Goal: Information Seeking & Learning: Learn about a topic

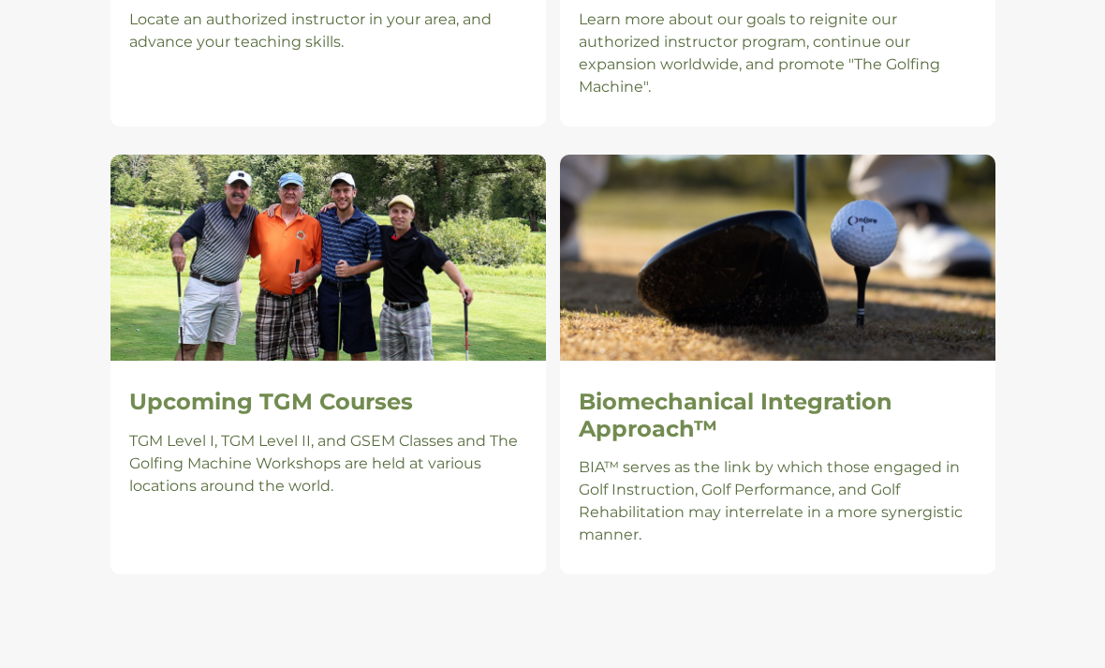
scroll to position [1691, 0]
click at [376, 389] on h2 "Upcoming TGM Courses" at bounding box center [328, 402] width 398 height 27
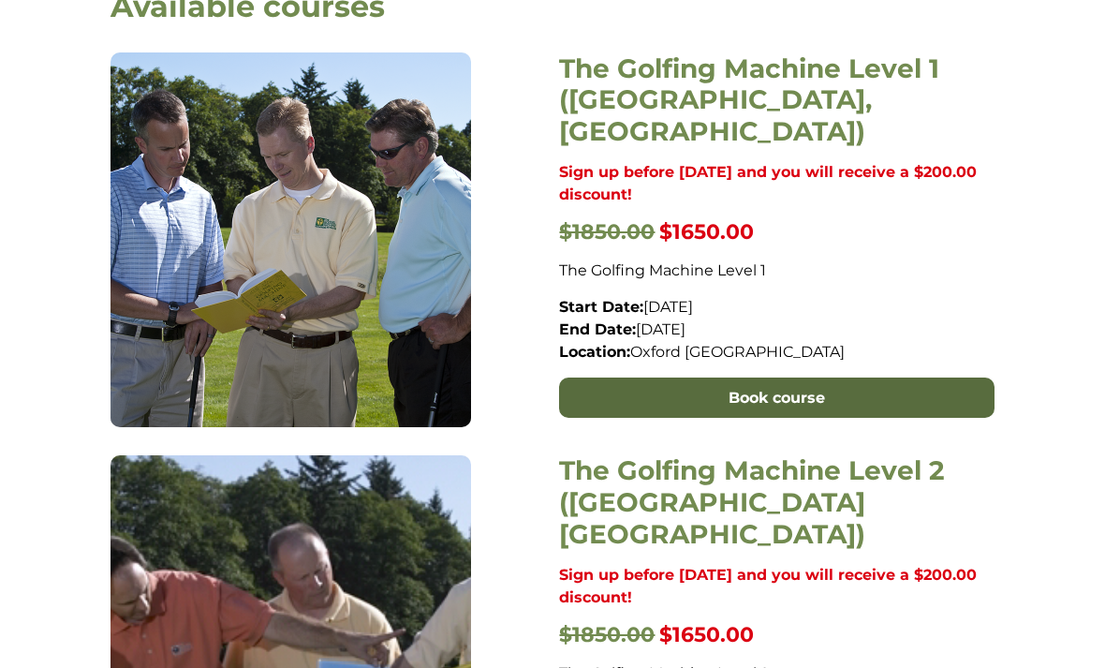
scroll to position [766, 0]
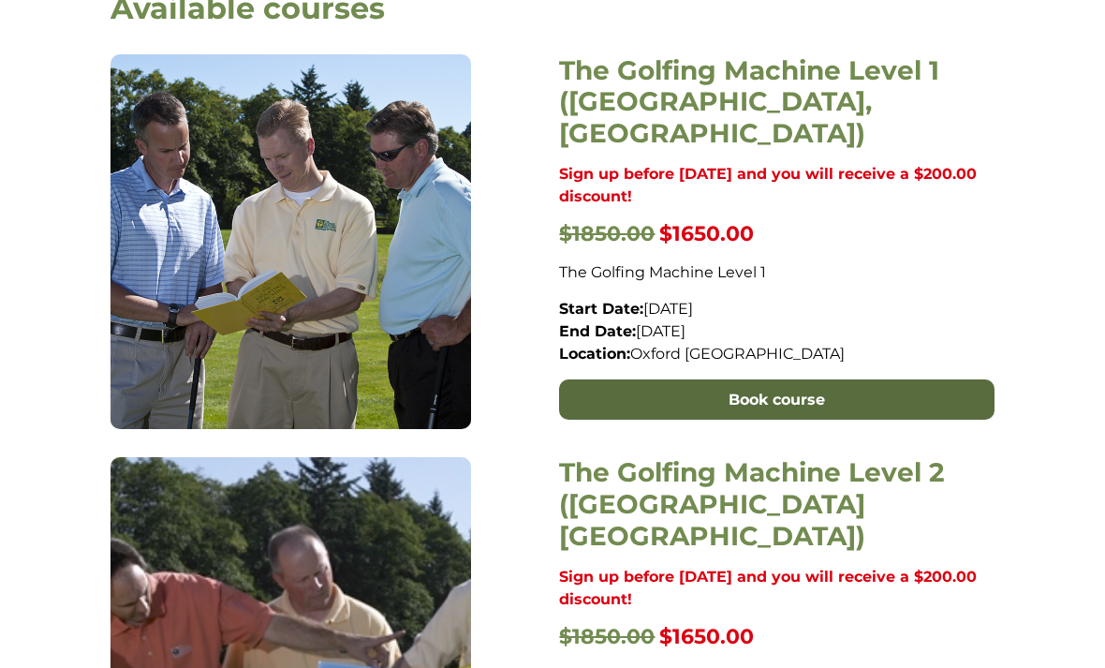
click at [789, 380] on link "Book course" at bounding box center [776, 400] width 435 height 41
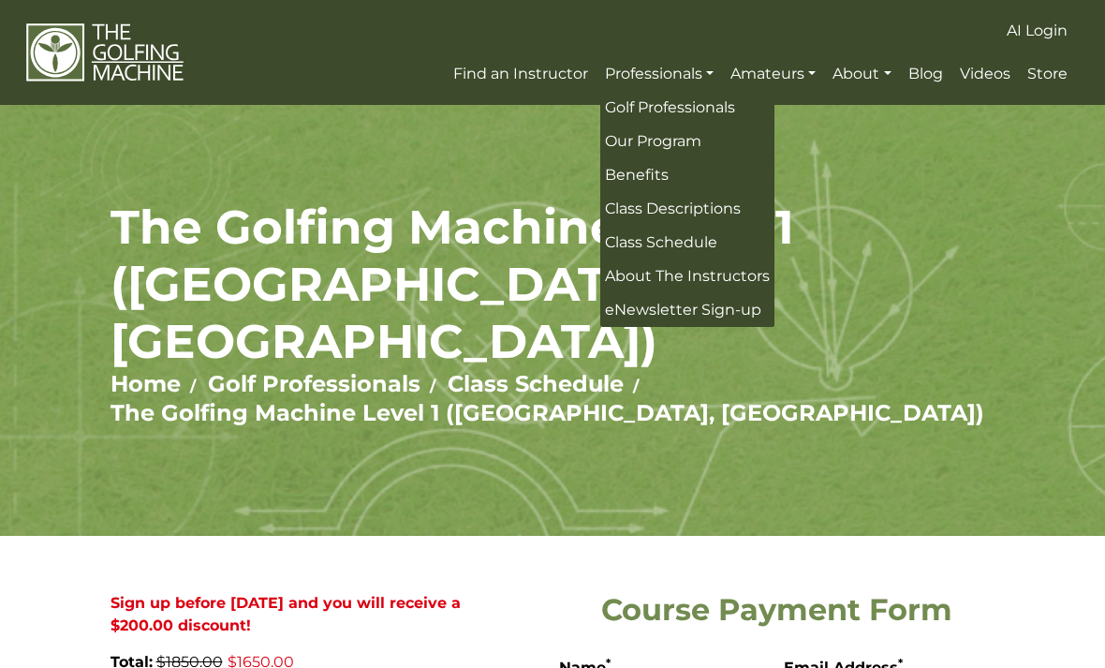
click at [698, 140] on span "Our Program" at bounding box center [653, 141] width 96 height 18
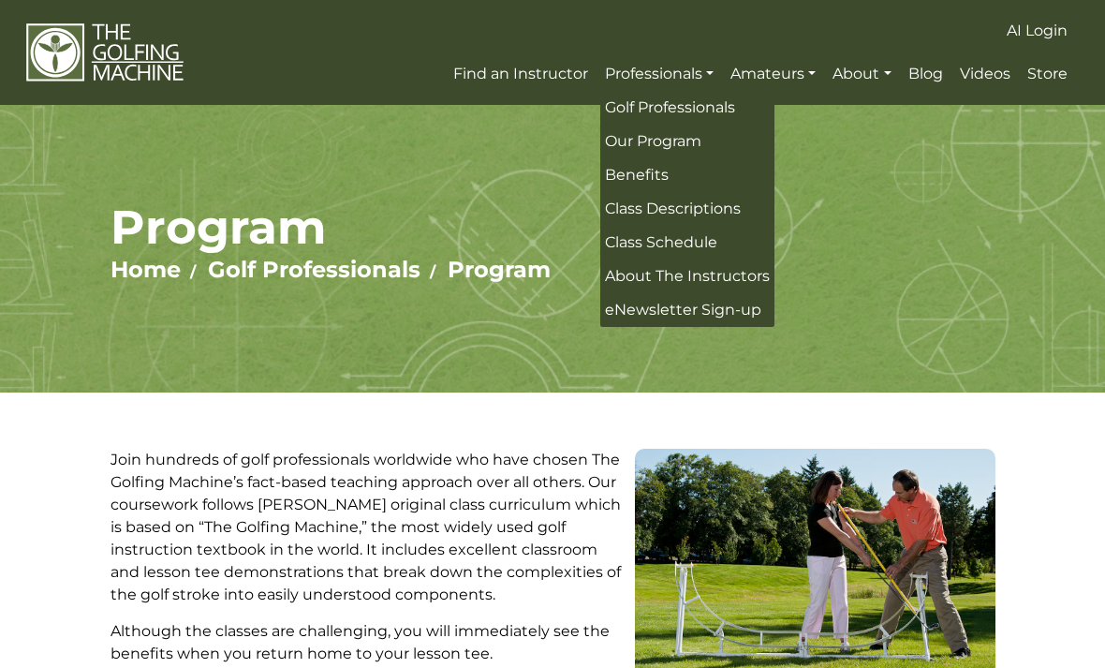
click at [650, 184] on span "Benefits" at bounding box center [637, 175] width 64 height 18
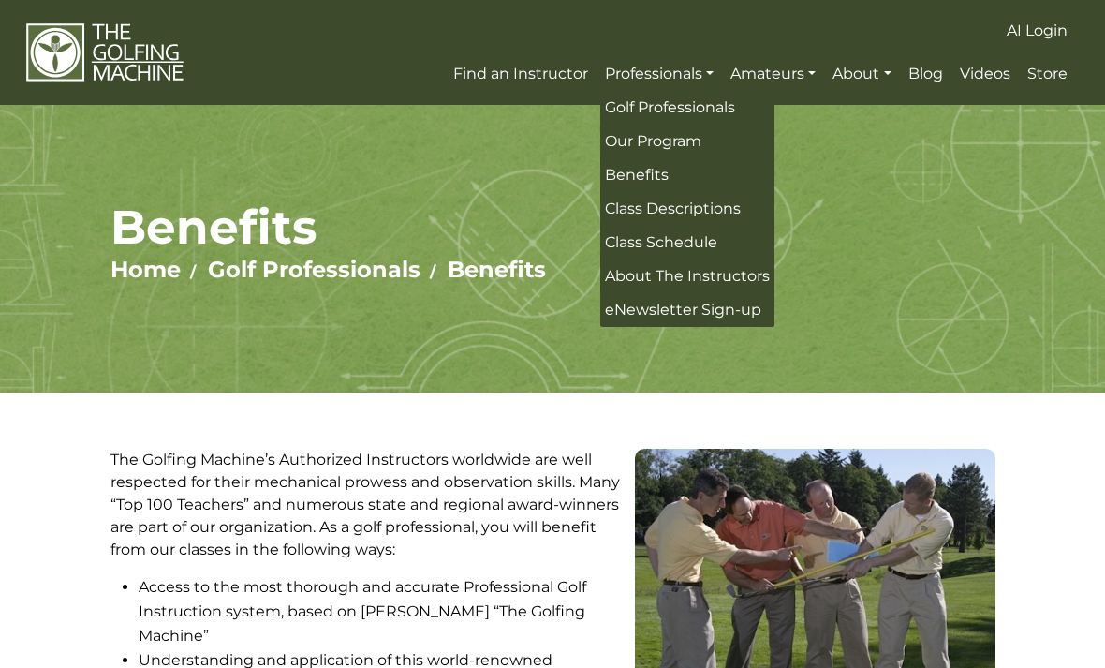
click at [705, 110] on span "Golf Professionals" at bounding box center [670, 107] width 130 height 18
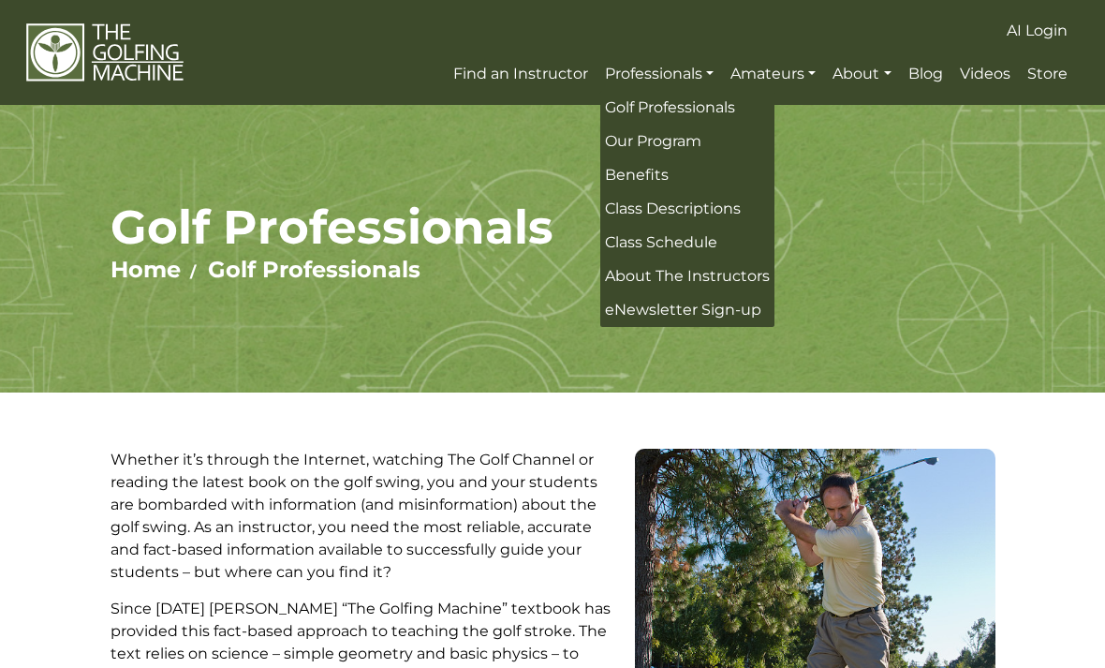
click at [720, 212] on span "Class Descriptions" at bounding box center [673, 208] width 136 height 18
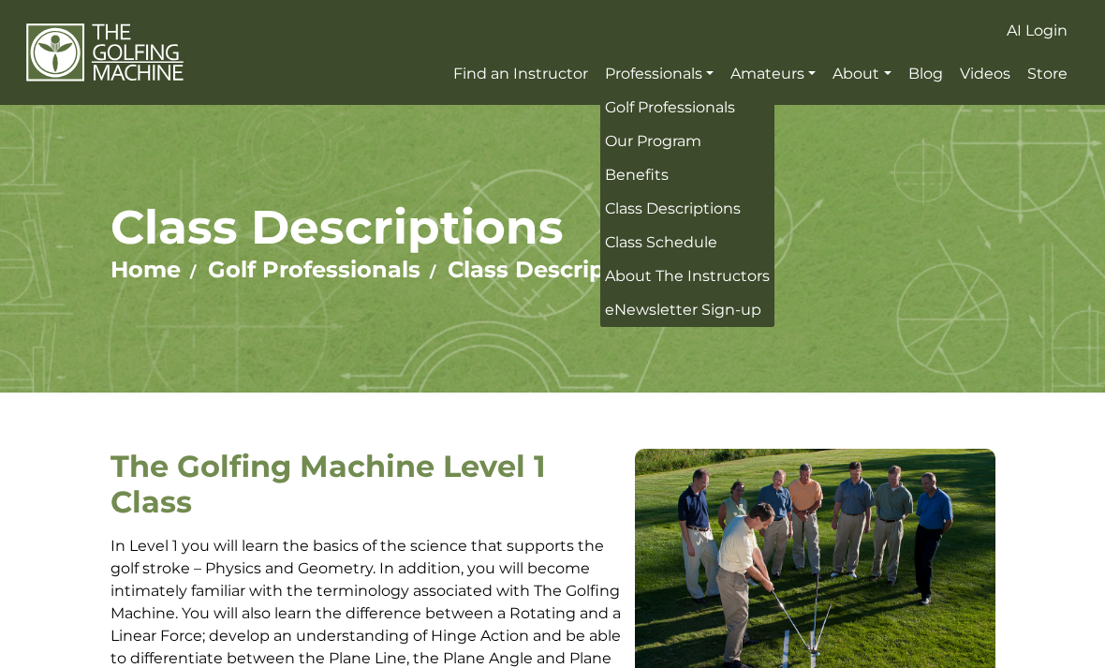
click at [700, 246] on span "Class Schedule" at bounding box center [661, 242] width 112 height 18
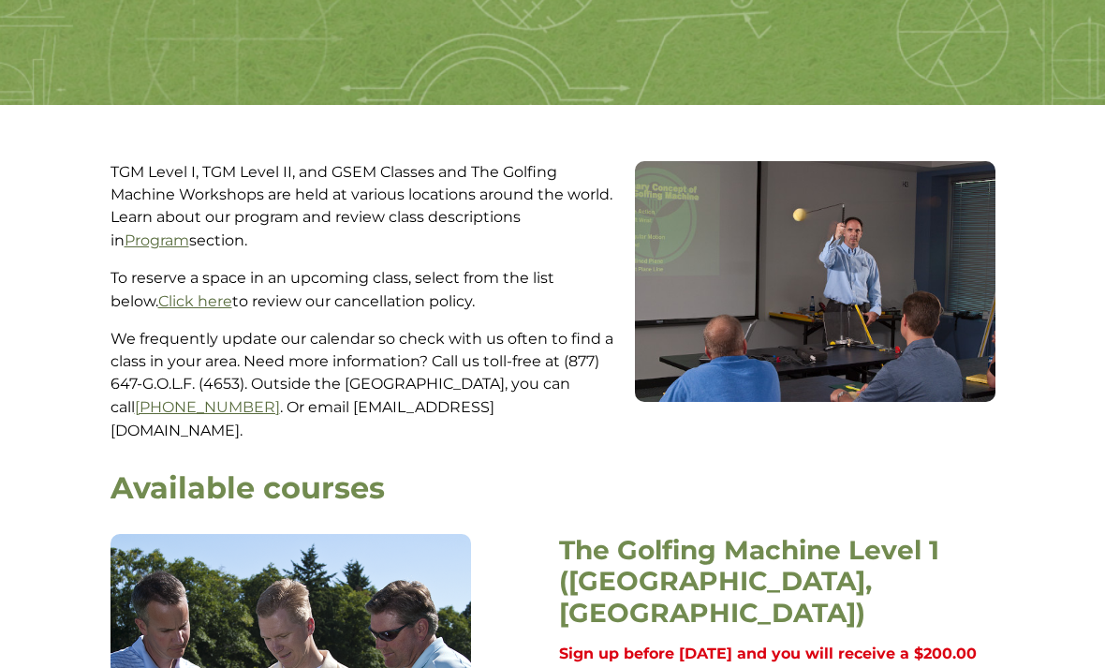
scroll to position [287, 0]
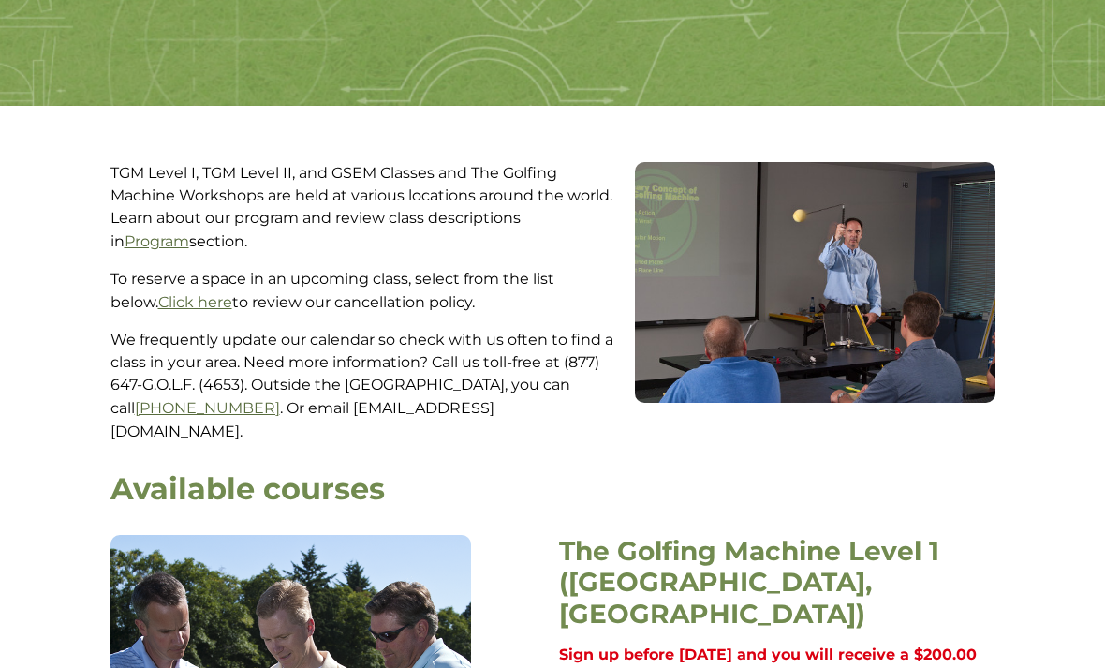
click at [169, 311] on link "Click here" at bounding box center [195, 302] width 74 height 18
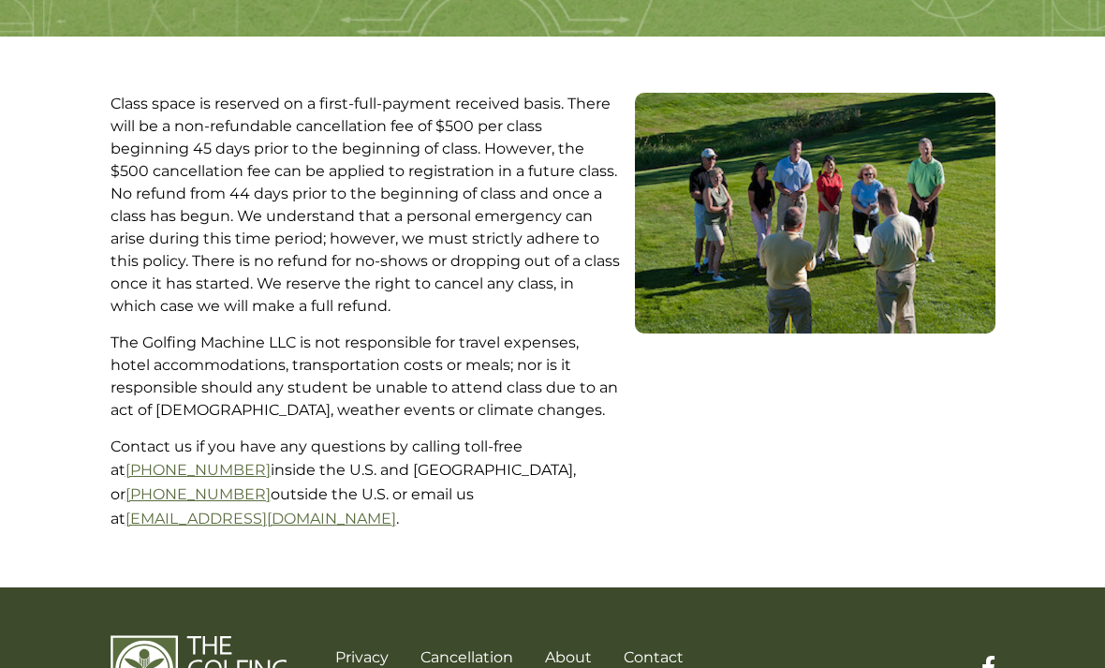
scroll to position [357, 0]
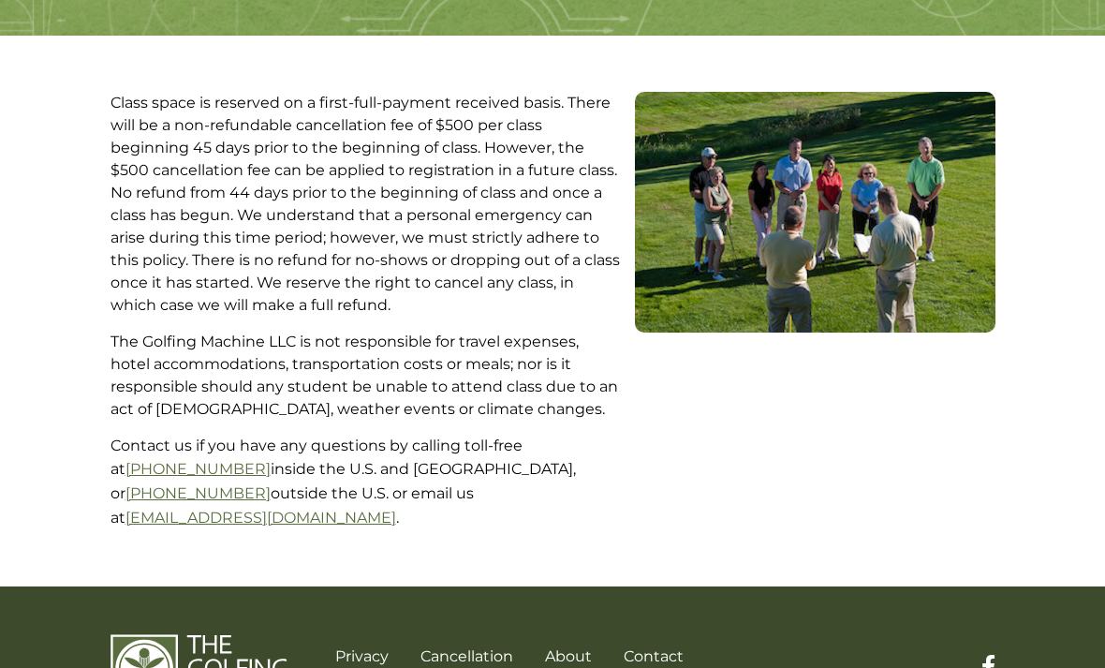
click at [396, 508] on link "tgm@thegolfingmachine.com" at bounding box center [260, 517] width 271 height 18
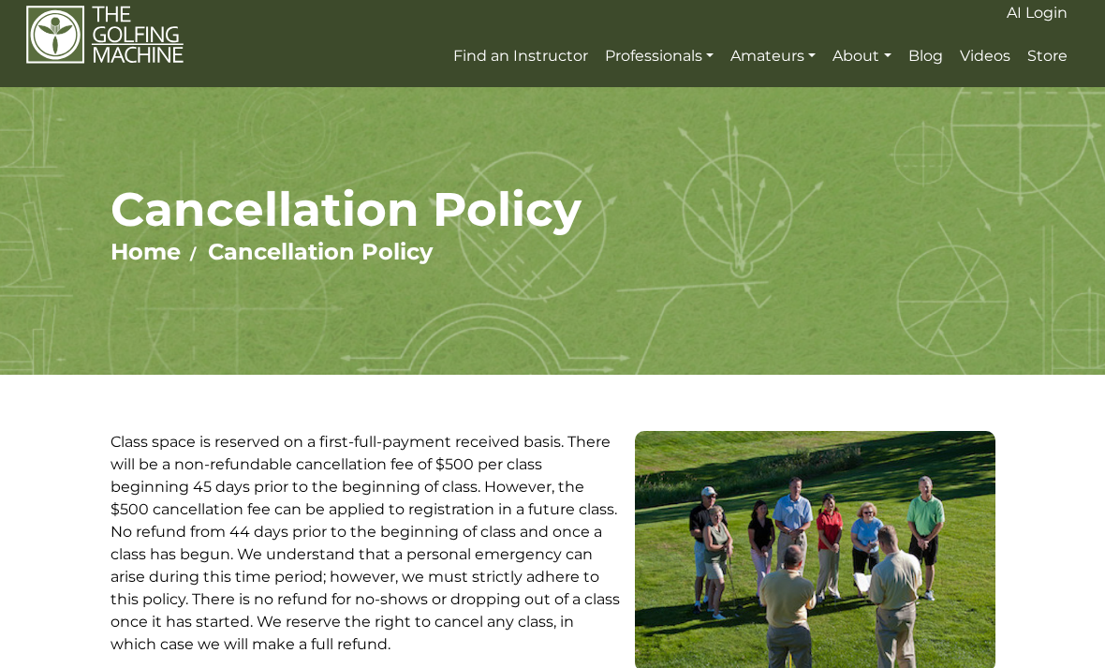
scroll to position [0, 0]
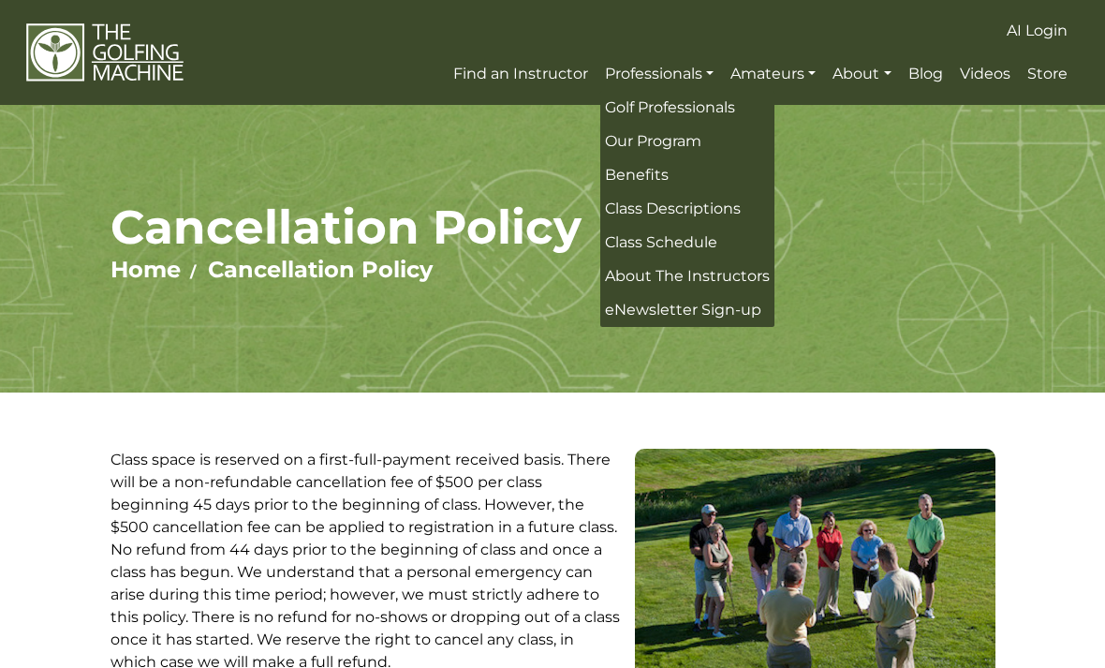
click at [727, 268] on span "About The Instructors" at bounding box center [687, 276] width 165 height 18
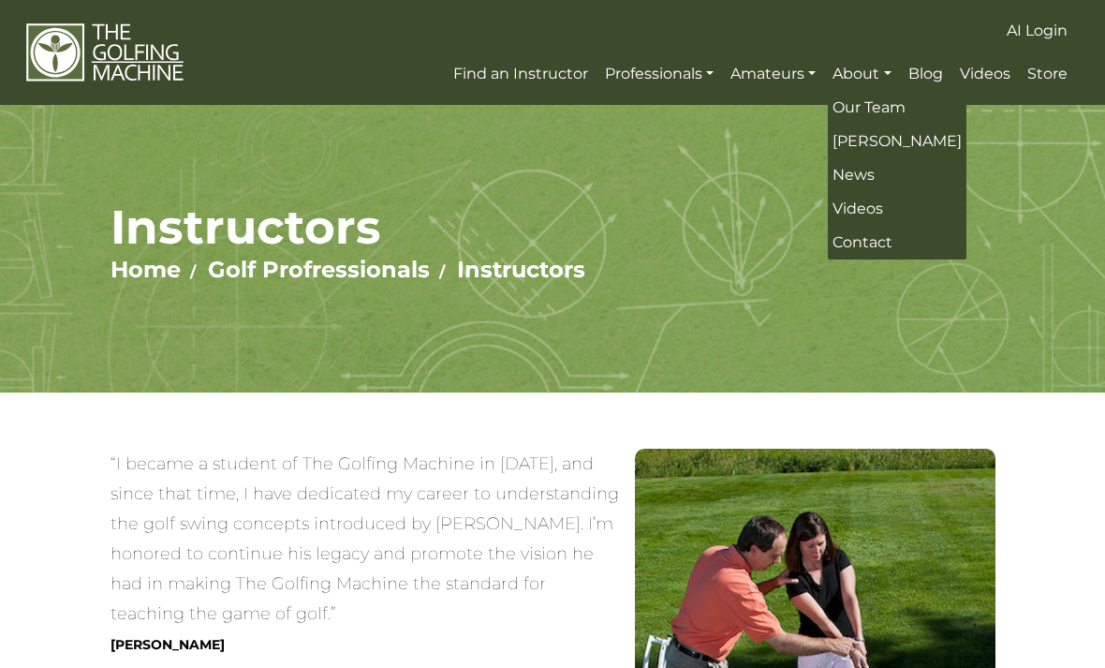
click at [881, 106] on span "Our Team" at bounding box center [868, 107] width 73 height 18
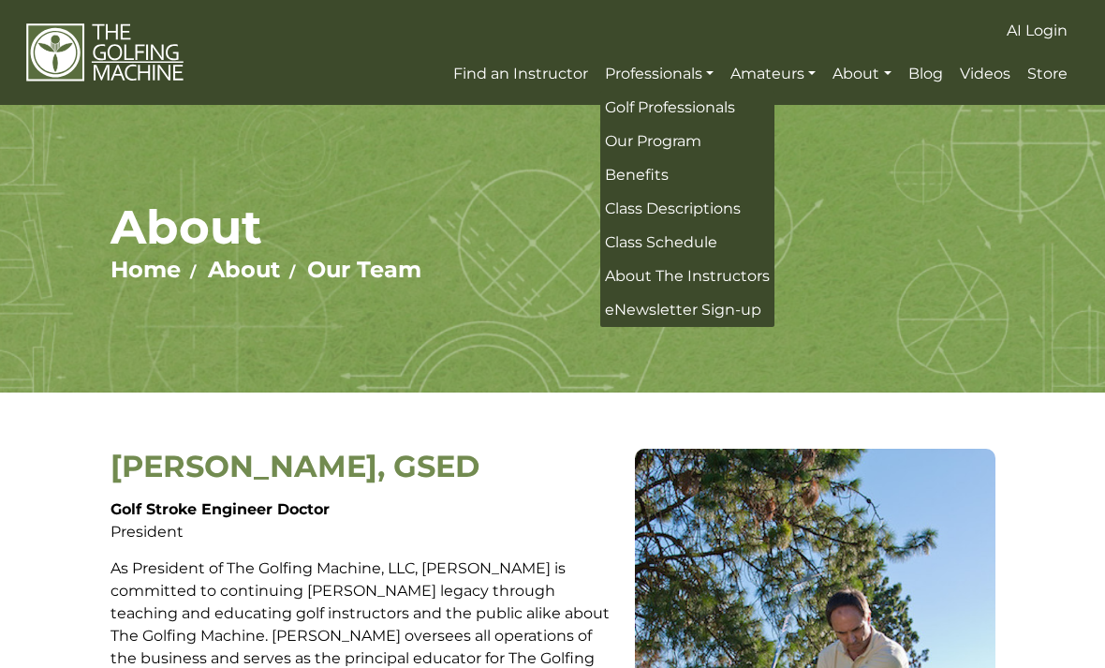
click at [695, 242] on span "Class Schedule" at bounding box center [661, 242] width 112 height 18
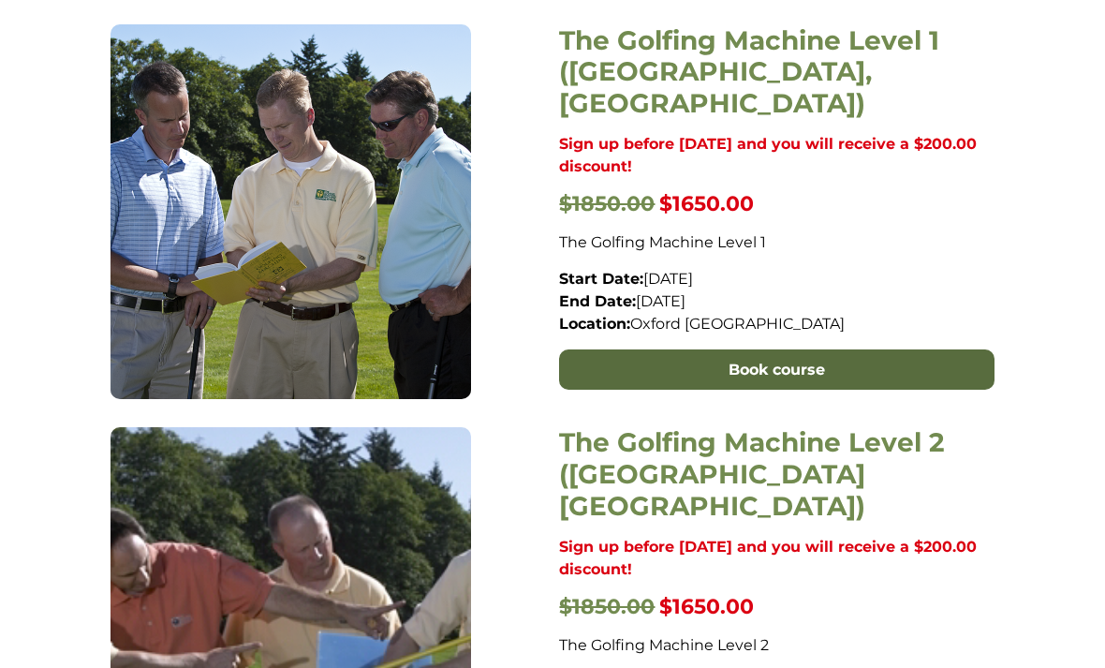
scroll to position [796, 0]
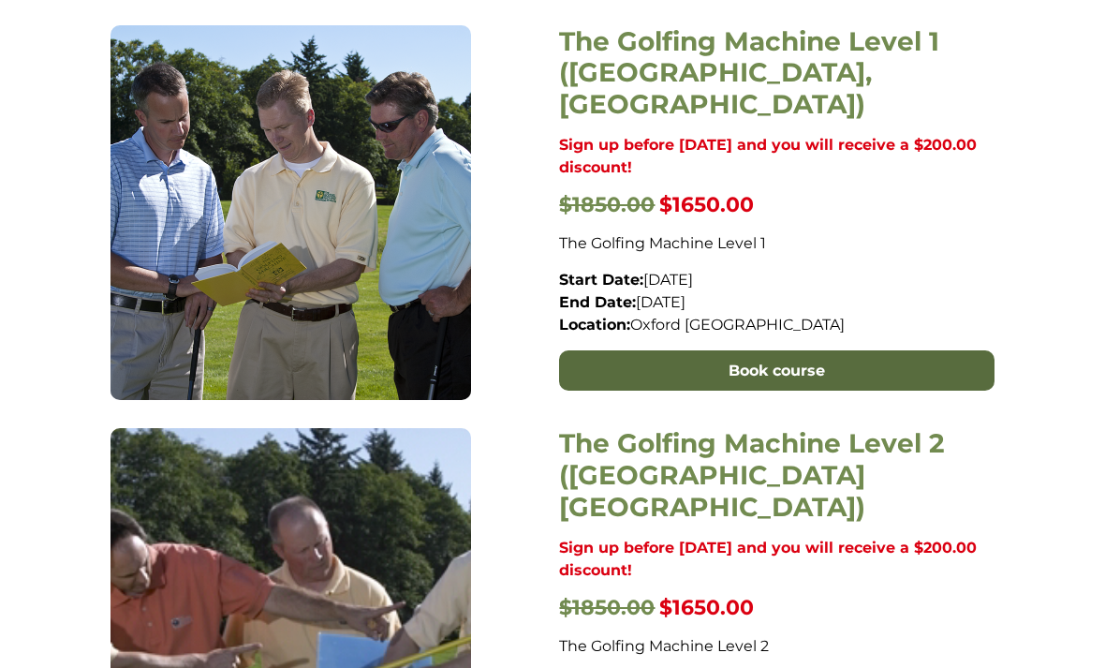
click at [848, 350] on link "Book course" at bounding box center [776, 370] width 435 height 41
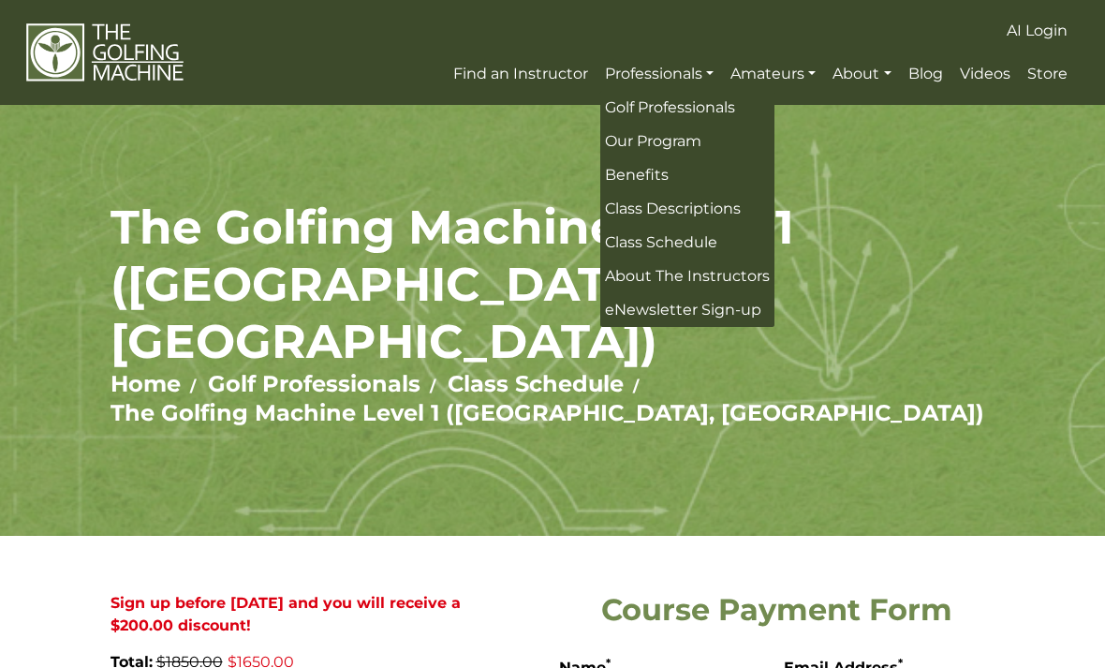
click at [727, 210] on span "Class Descriptions" at bounding box center [673, 208] width 136 height 18
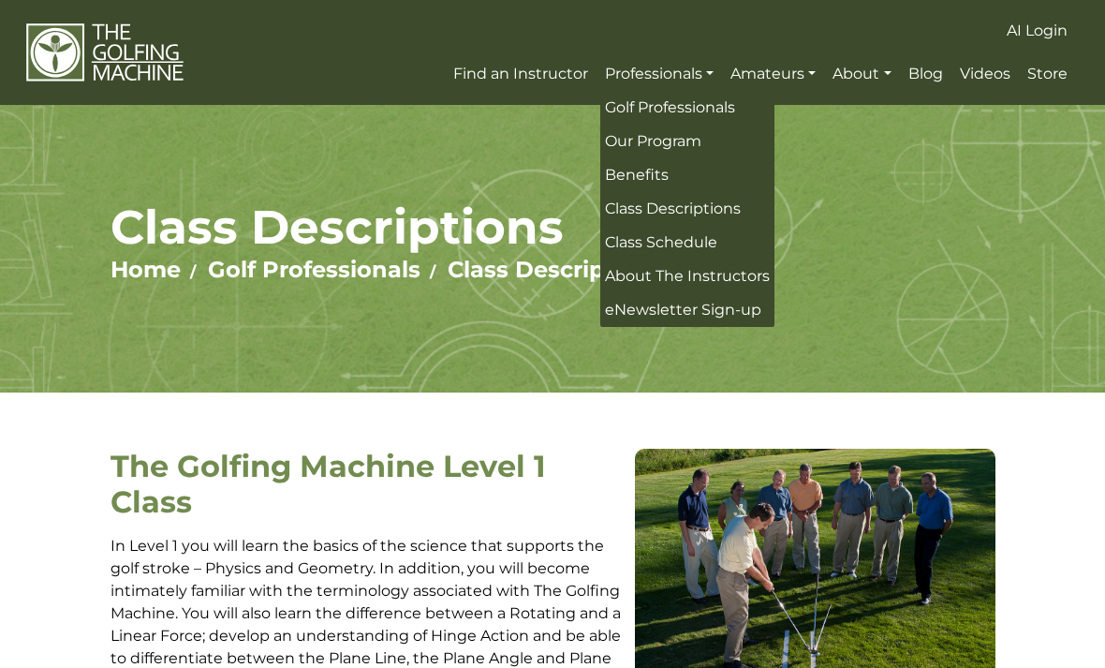
click at [689, 144] on span "Our Program" at bounding box center [653, 141] width 96 height 18
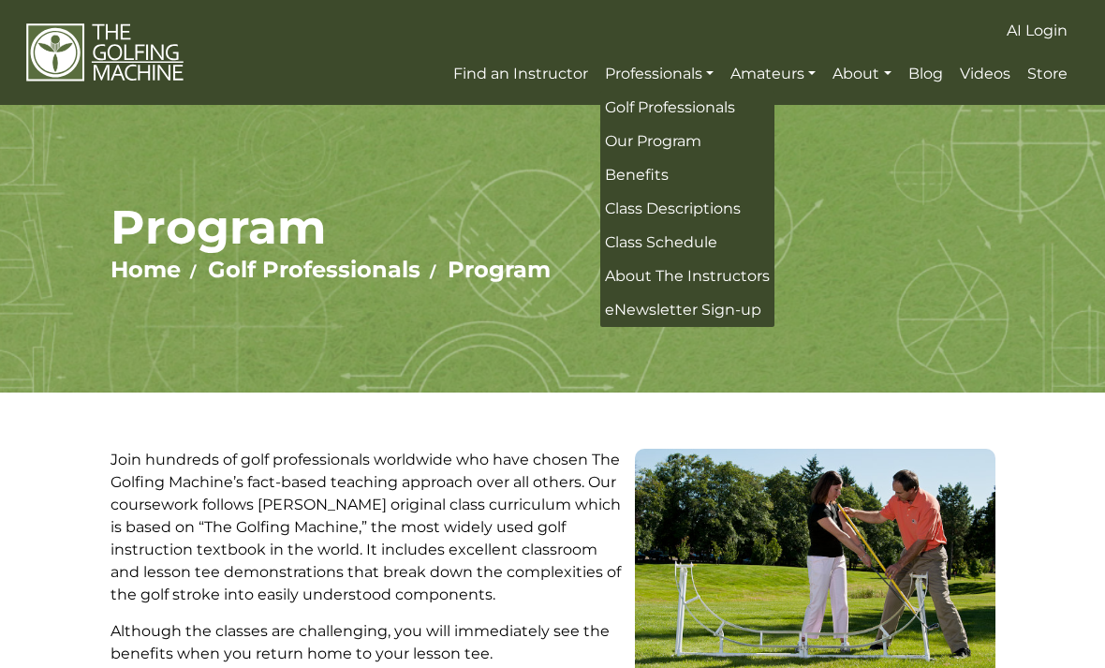
click at [646, 180] on span "Benefits" at bounding box center [637, 175] width 64 height 18
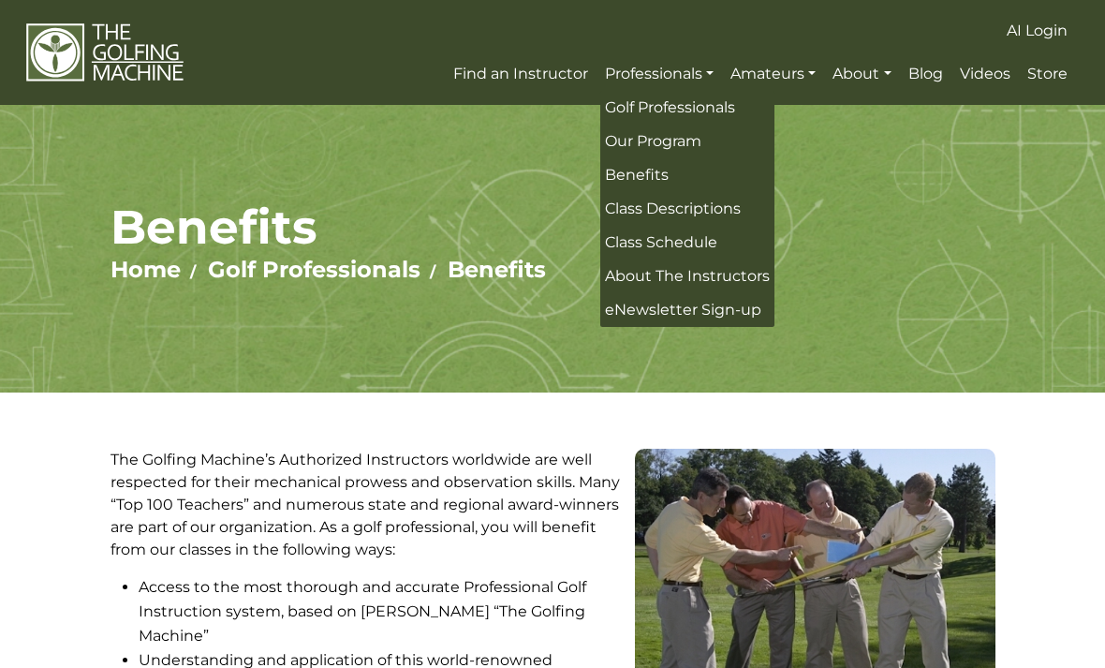
click at [701, 110] on span "Golf Professionals" at bounding box center [670, 107] width 130 height 18
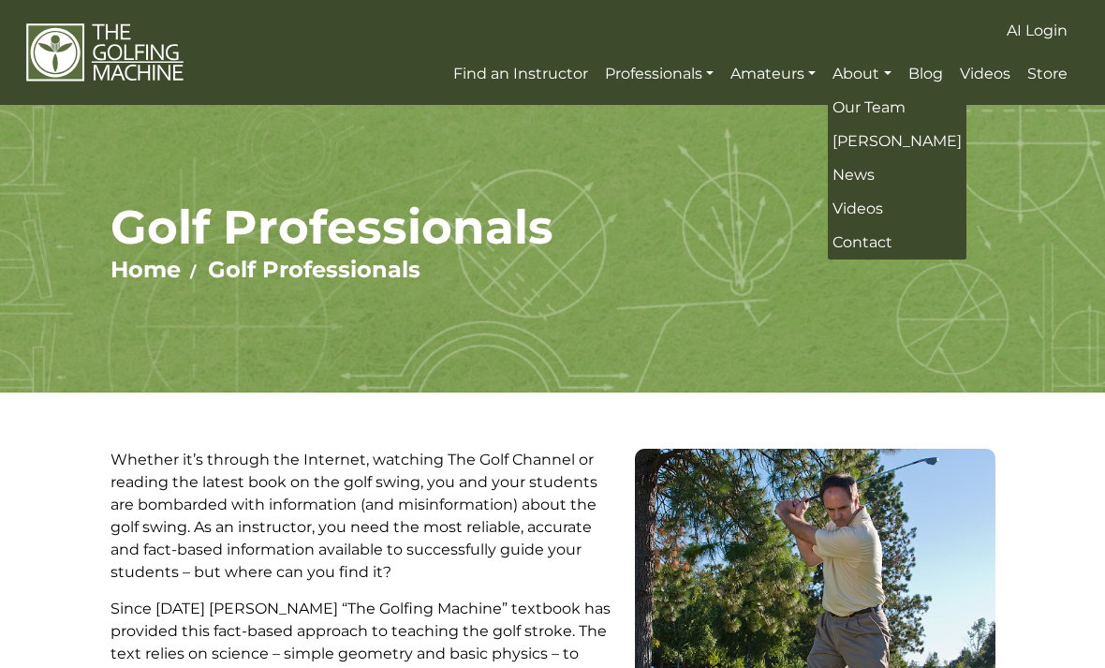
click at [938, 69] on span "Blog" at bounding box center [925, 74] width 35 height 18
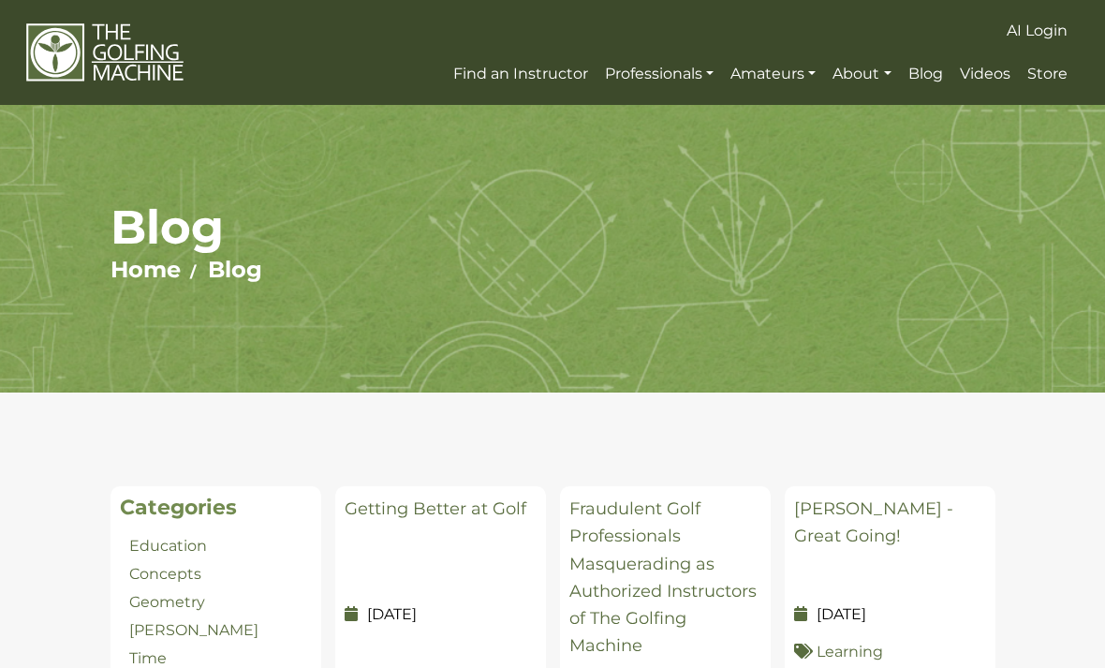
click at [1044, 27] on span "AI Login" at bounding box center [1037, 31] width 61 height 18
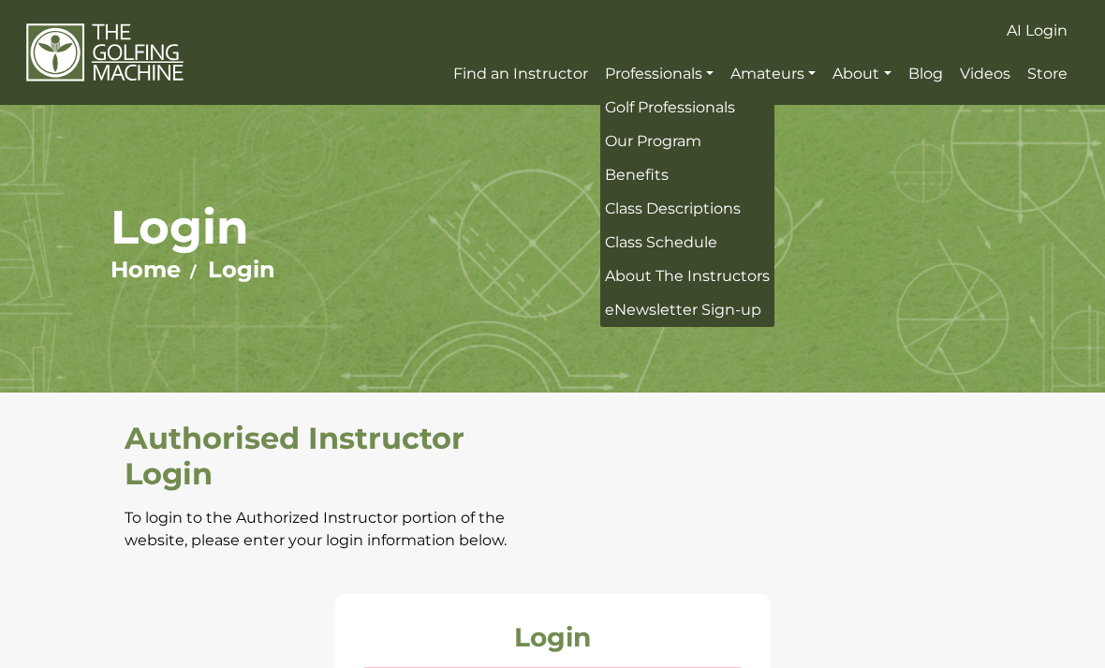
click at [716, 314] on span "eNewsletter Sign-up" at bounding box center [683, 310] width 156 height 18
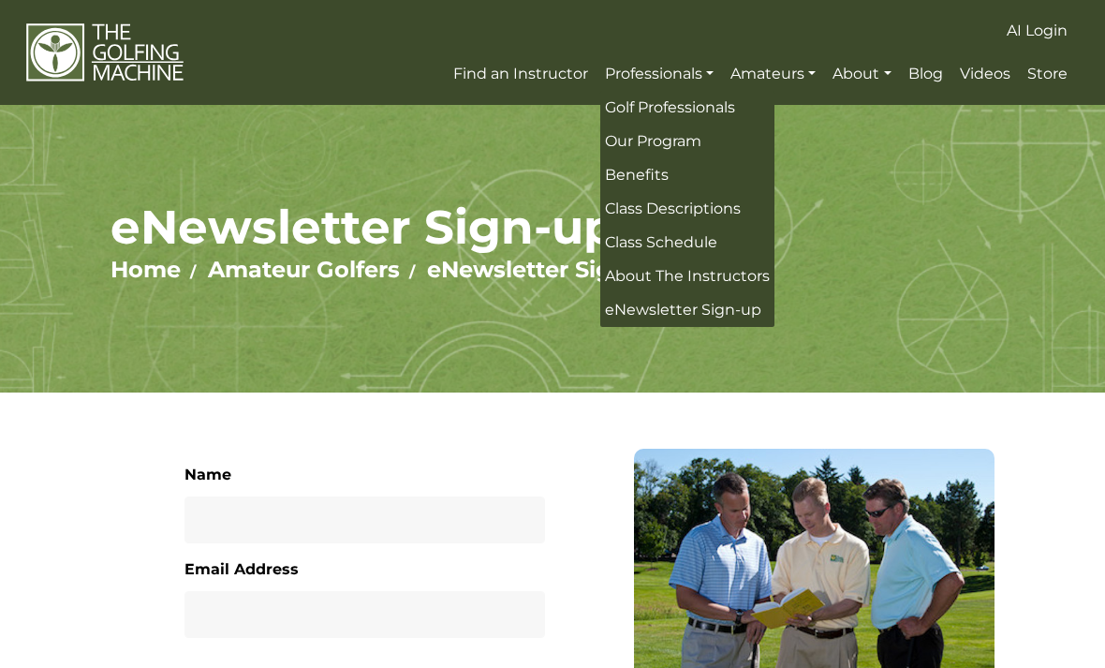
click at [721, 282] on span "About The Instructors" at bounding box center [687, 276] width 165 height 18
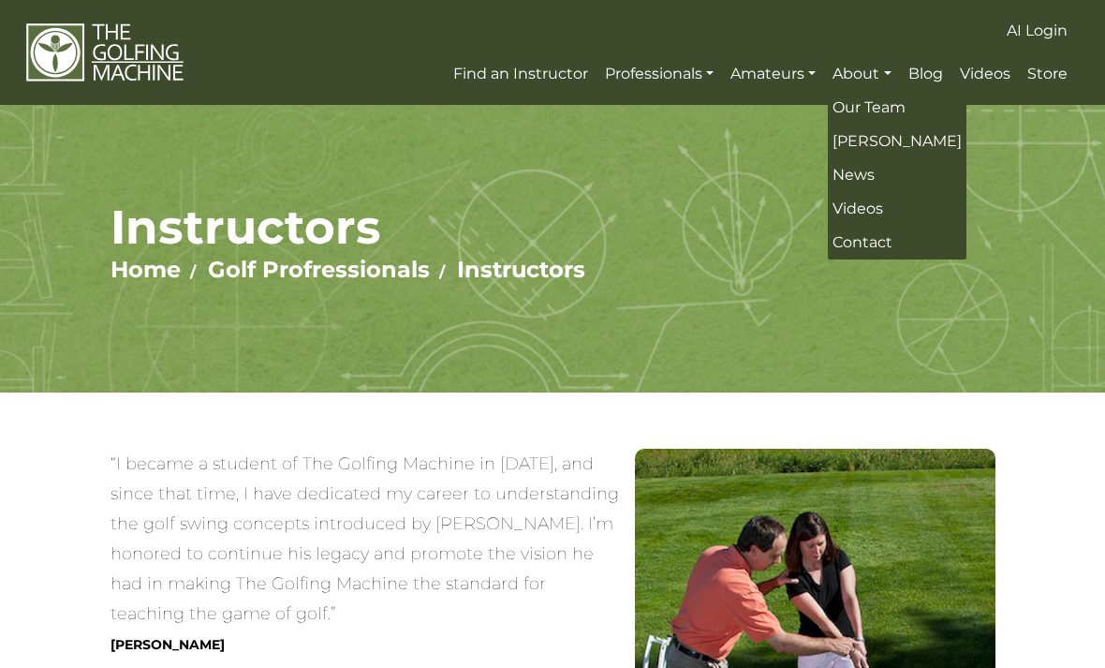
click at [868, 179] on span "News" at bounding box center [853, 175] width 42 height 18
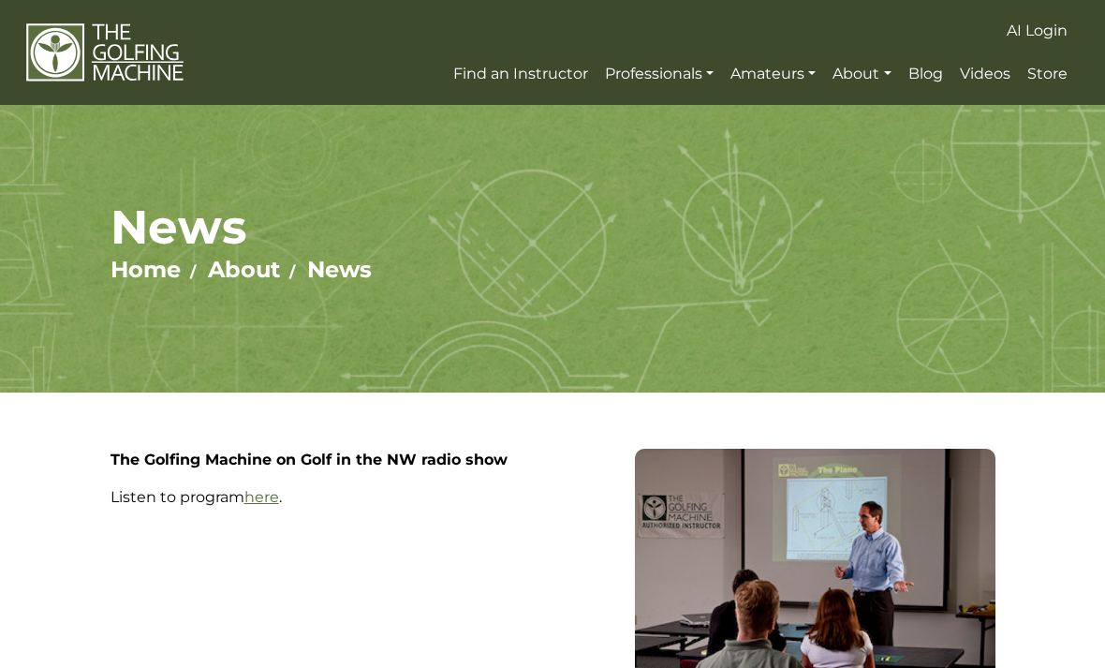
scroll to position [100, 0]
